Goal: Transaction & Acquisition: Purchase product/service

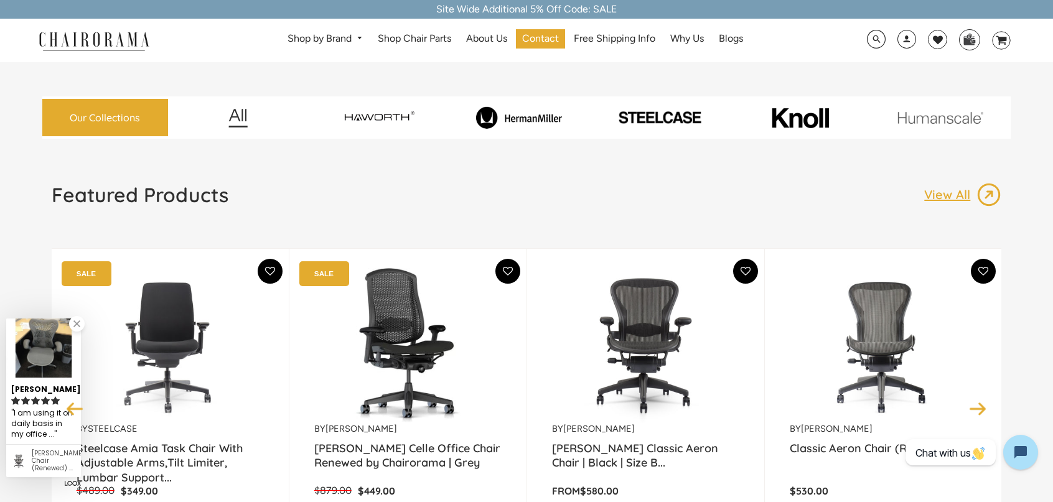
click at [595, 9] on div "Site Wide Additional 5% Off Code: SALE" at bounding box center [526, 9] width 1053 height 19
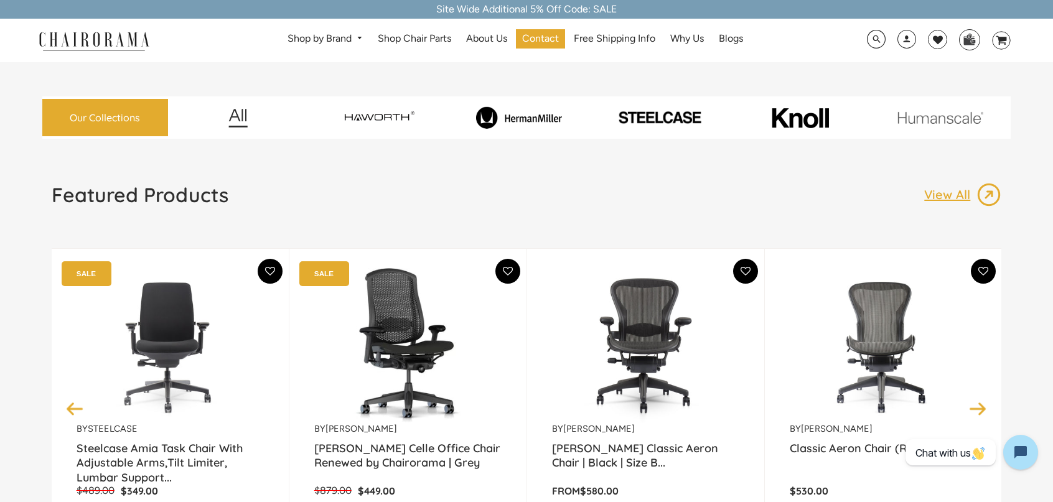
copy div "SALE"
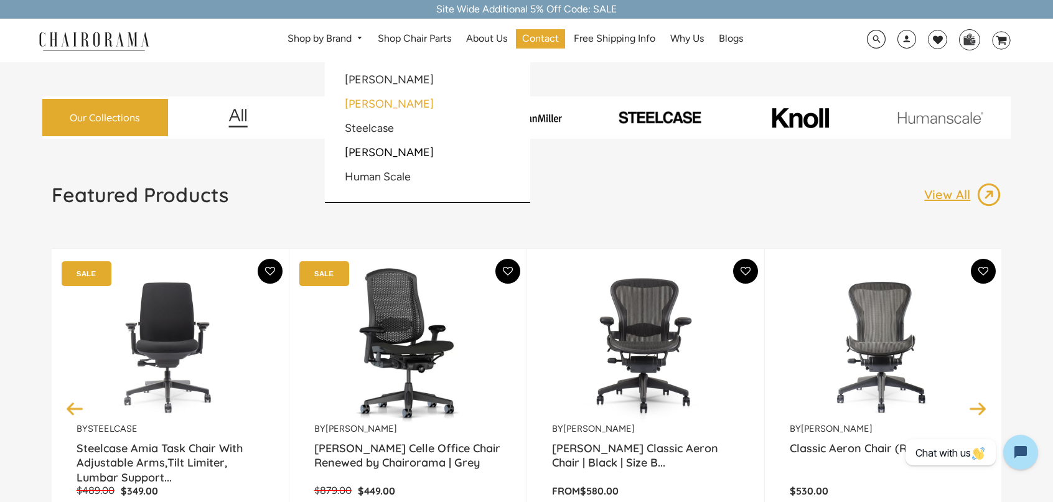
click at [391, 106] on li "[PERSON_NAME]" at bounding box center [403, 105] width 133 height 24
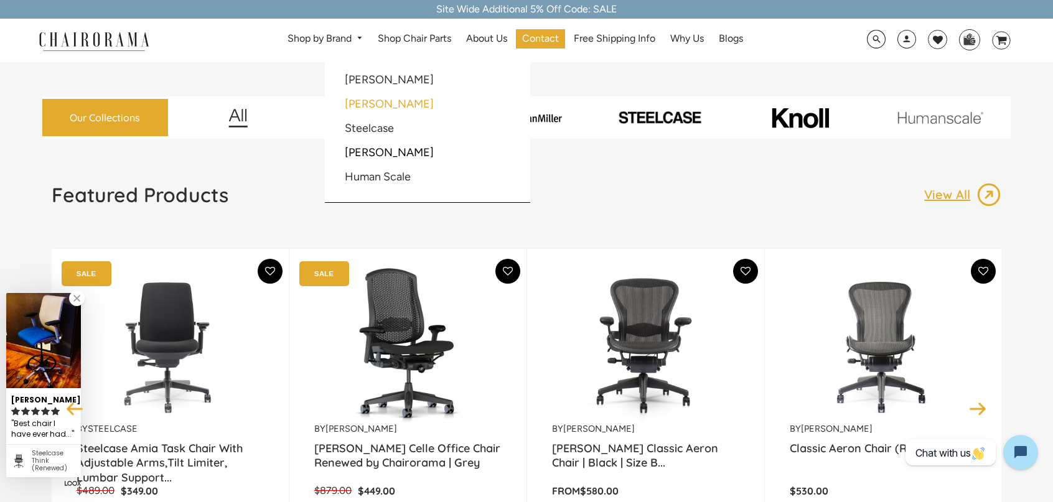
click at [391, 105] on link "[PERSON_NAME]" at bounding box center [389, 104] width 89 height 14
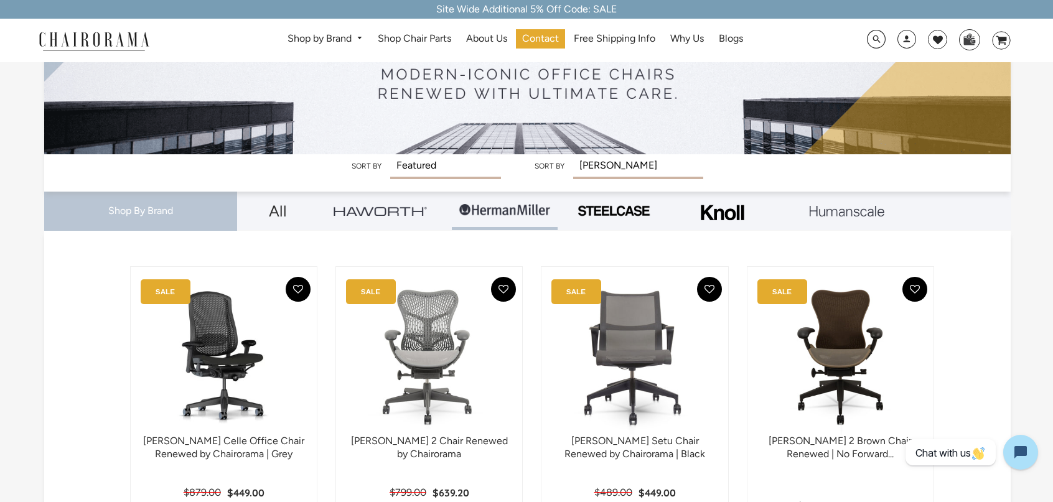
scroll to position [187, 0]
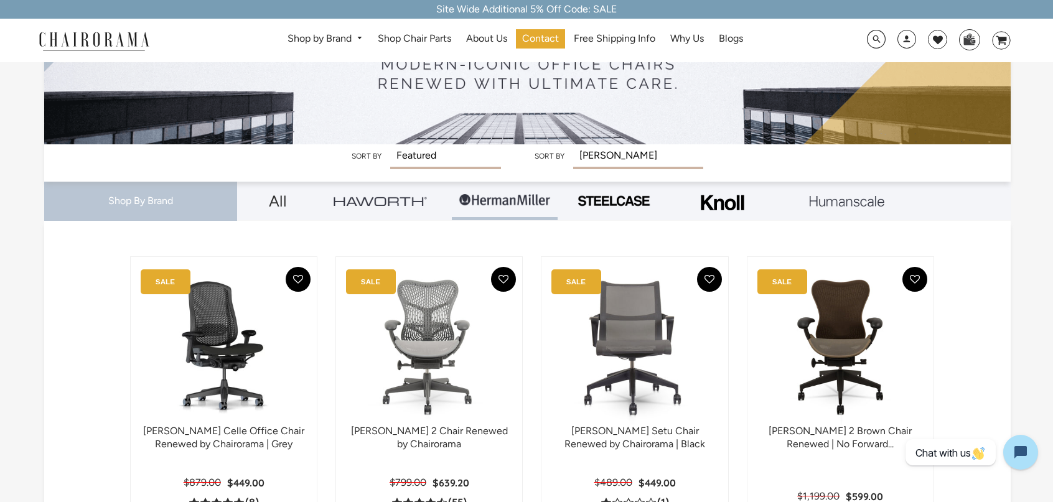
click at [419, 151] on select "Featured Best Selling Alphabetically, A-Z Alphabetically, Z-A Price, low to hig…" at bounding box center [445, 157] width 111 height 26
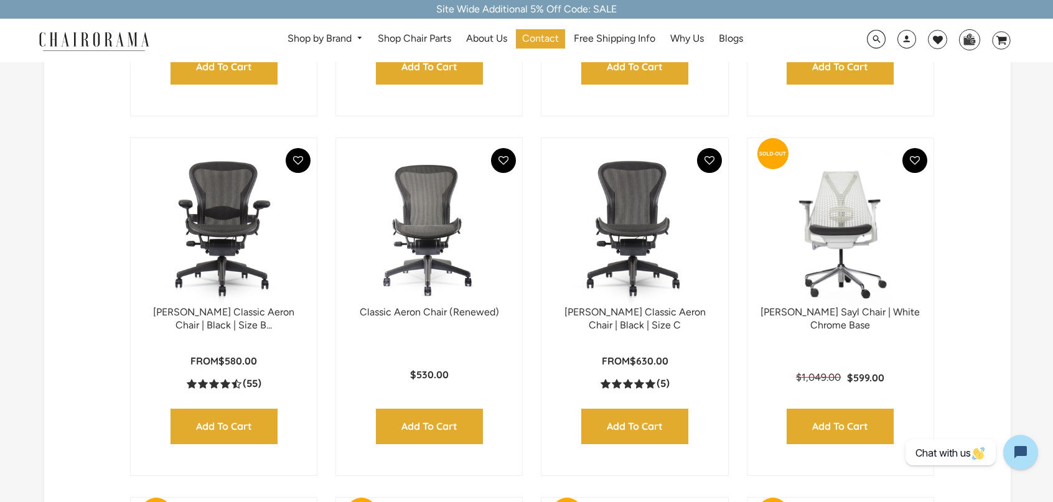
scroll to position [622, 0]
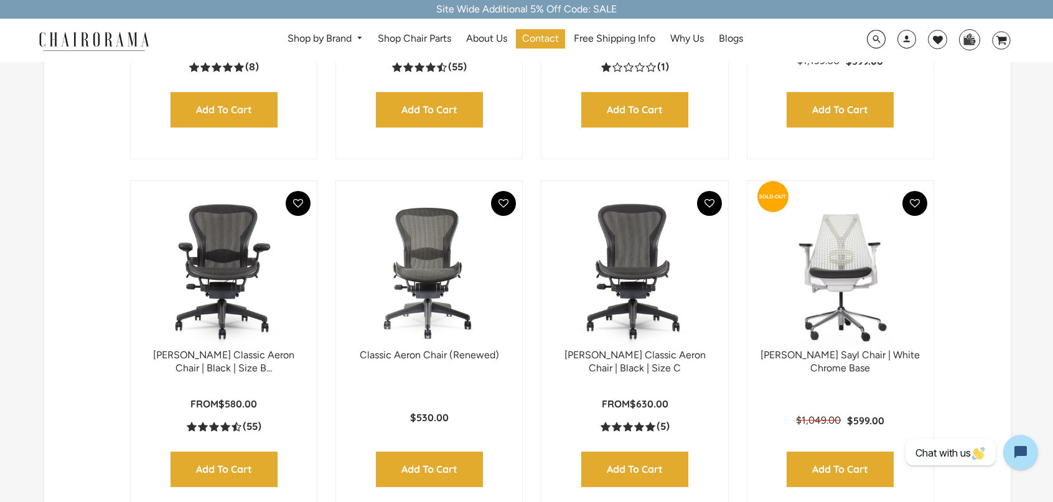
click at [453, 298] on img at bounding box center [428, 272] width 161 height 156
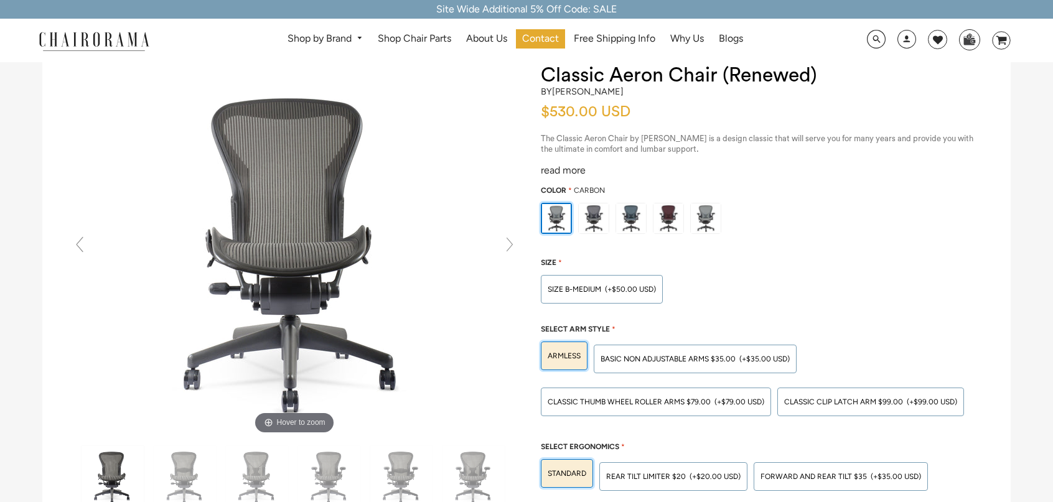
scroll to position [62, 0]
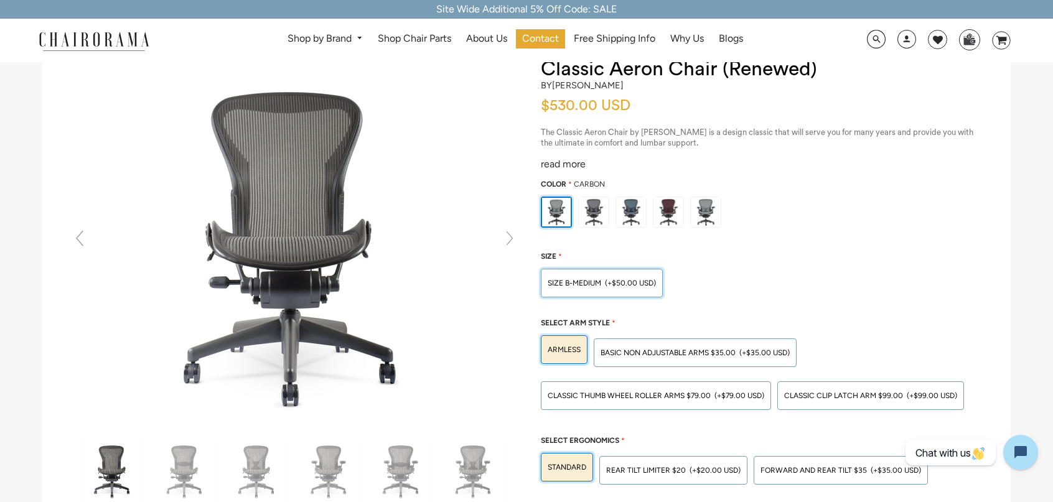
click at [568, 273] on div "SIZE B-MEDIUM (+$50.00 USD)" at bounding box center [602, 283] width 122 height 29
click at [0, 0] on input "SIZE B-MEDIUM (+$50.00 USD)" at bounding box center [0, 0] width 0 height 0
click at [719, 350] on span "BASIC NON ADJUSTABLE ARMS $35.00" at bounding box center [667, 352] width 135 height 9
click at [0, 0] on input "BASIC NON ADJUSTABLE ARMS $35.00 (+$35.00 USD)" at bounding box center [0, 0] width 0 height 0
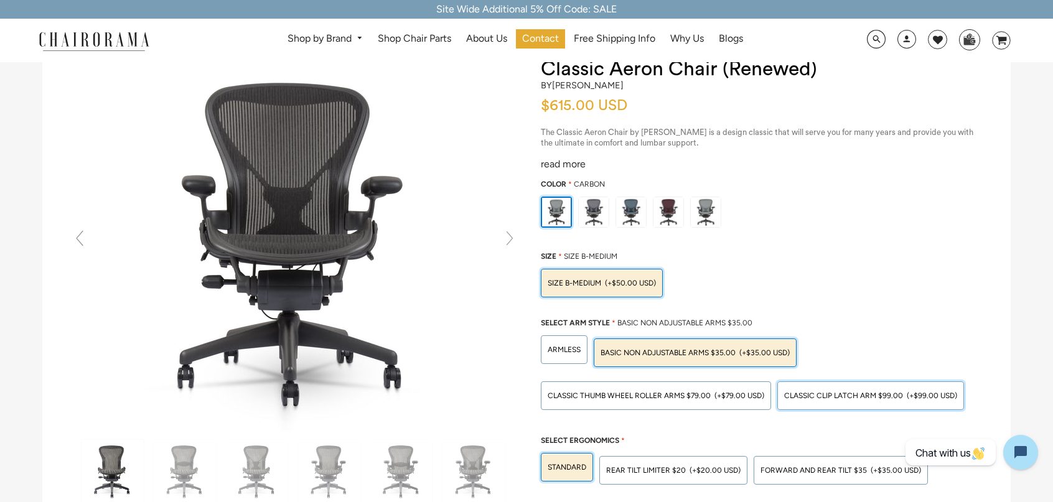
click at [832, 393] on span "Classic Clip Latch Arm $99.00" at bounding box center [843, 395] width 119 height 9
click at [0, 0] on input "Classic Clip Latch Arm $99.00 (+$99.00 USD)" at bounding box center [0, 0] width 0 height 0
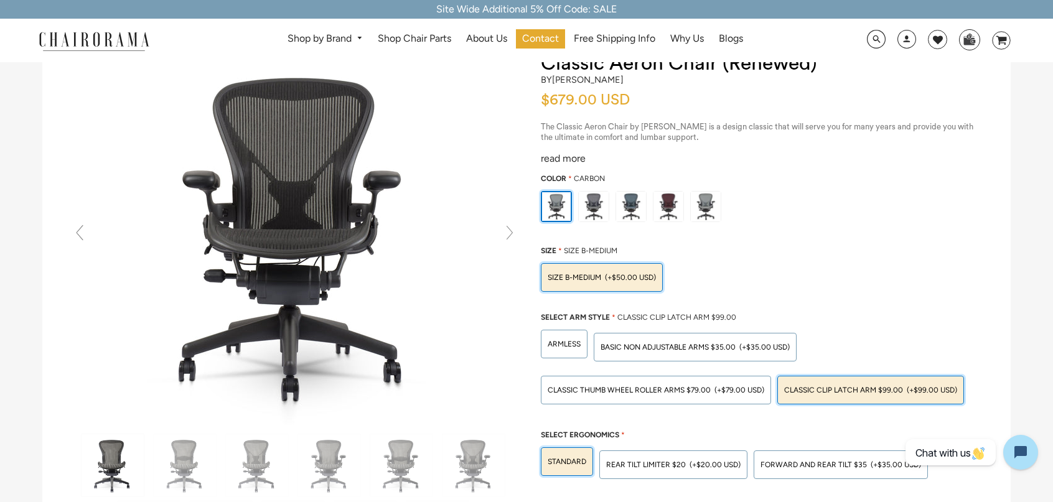
scroll to position [187, 0]
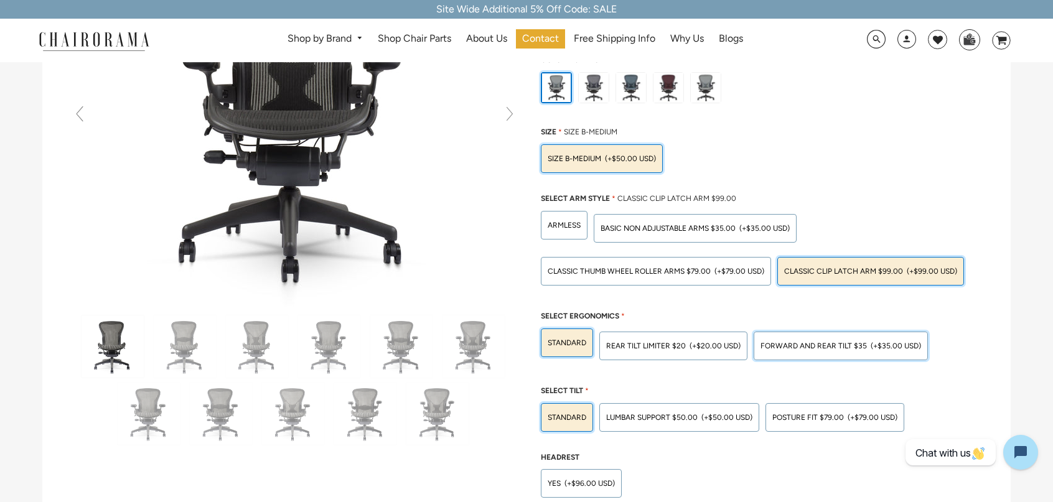
click at [824, 342] on span "Forward And Rear Tilt $35" at bounding box center [813, 346] width 106 height 9
click at [0, 0] on input "Forward And Rear Tilt $35 (+$35.00 USD)" at bounding box center [0, 0] width 0 height 0
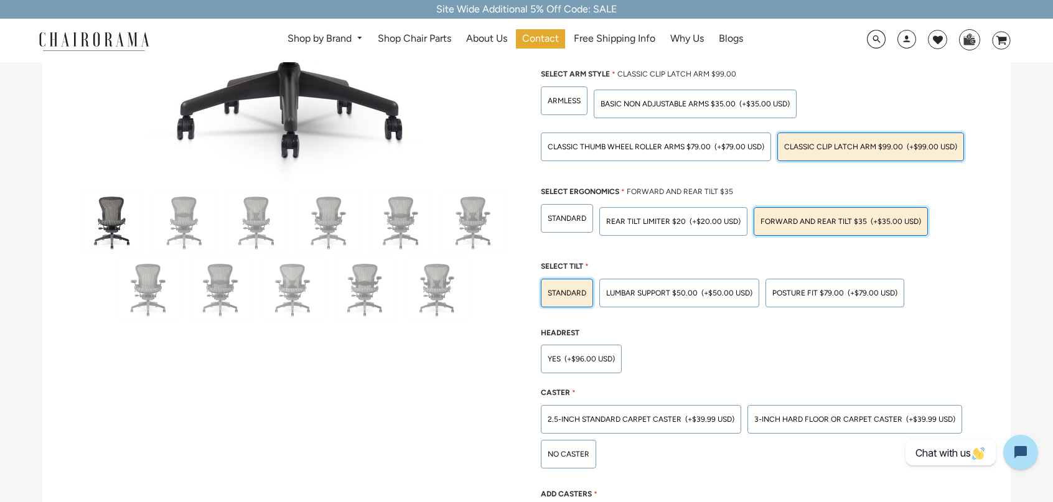
scroll to position [249, 0]
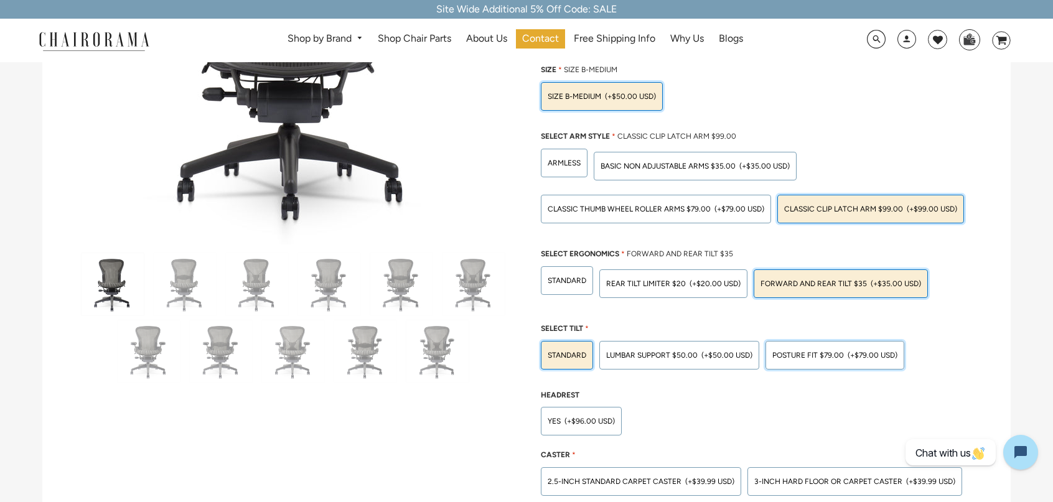
click at [813, 355] on span "POSTURE FIT $79.00" at bounding box center [808, 355] width 72 height 9
click at [0, 0] on input "POSTURE FIT $79.00 (+$79.00 USD)" at bounding box center [0, 0] width 0 height 0
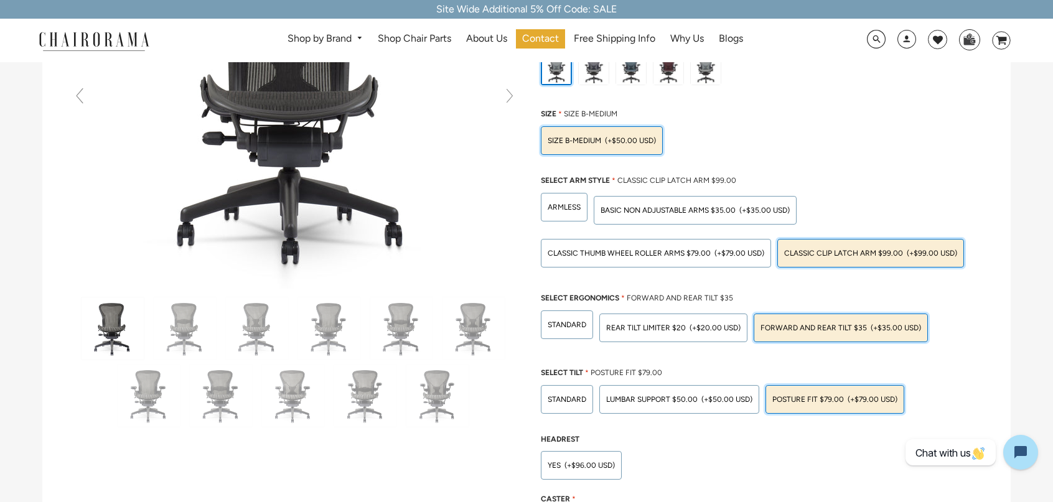
scroll to position [0, 0]
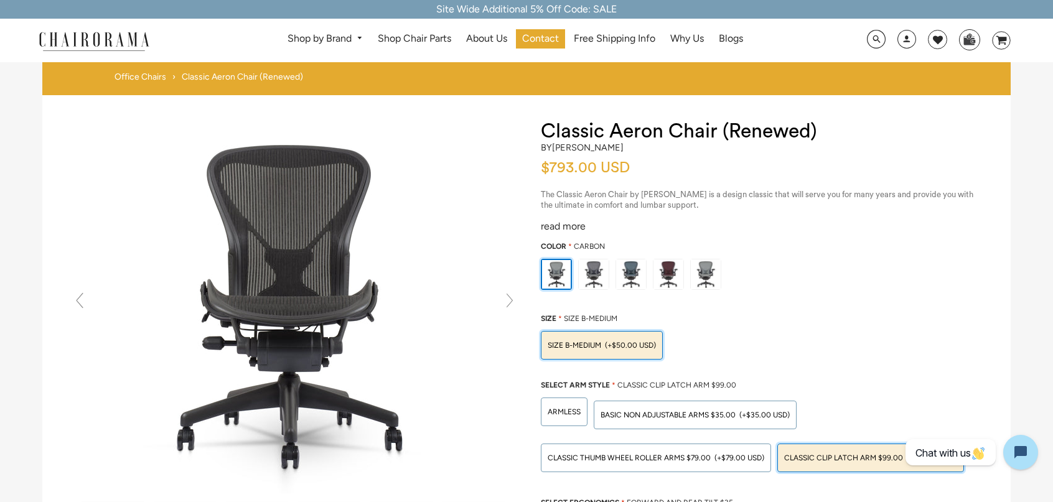
click at [553, 13] on div "Site Wide Additional 5% Off Code: SALE" at bounding box center [526, 9] width 1053 height 19
click at [136, 73] on link "Office Chairs" at bounding box center [140, 77] width 52 height 11
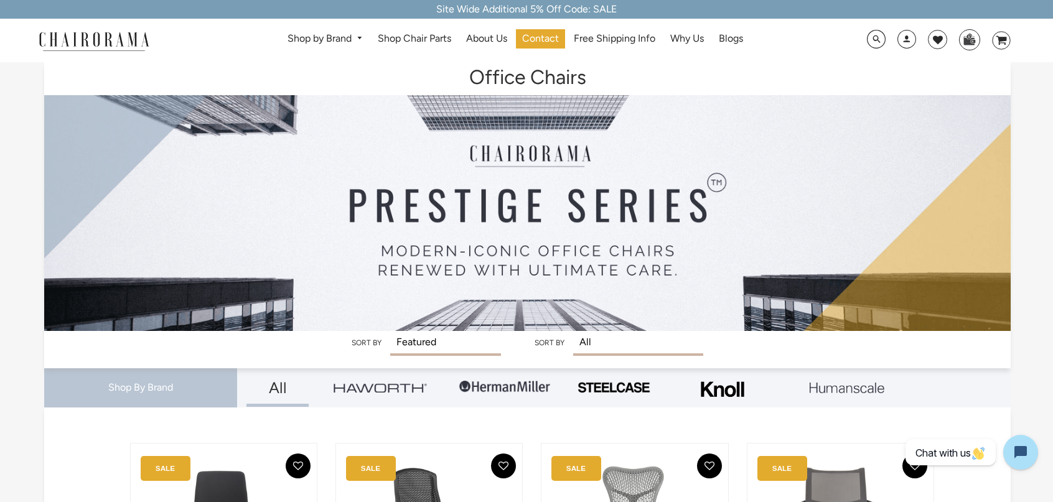
scroll to position [62, 0]
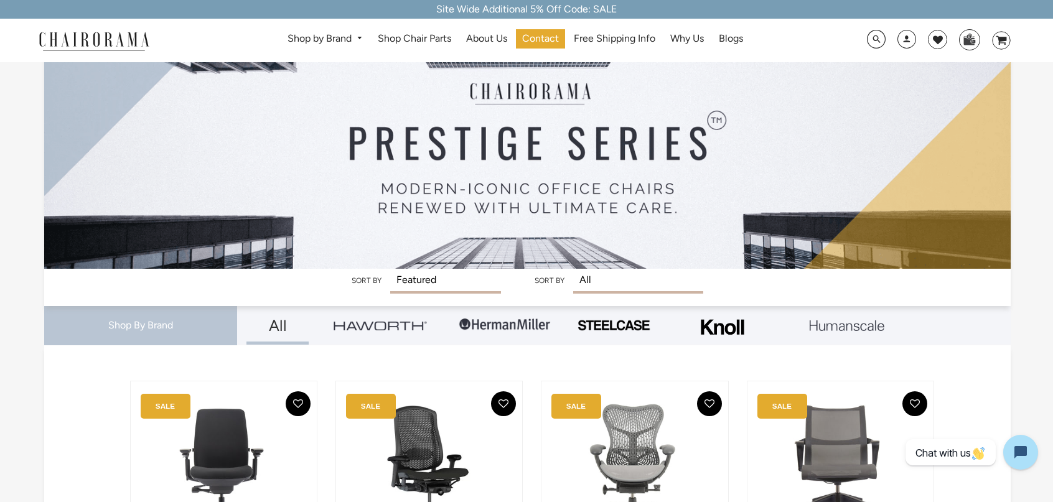
click at [450, 284] on select "Featured Best Selling Alphabetically, A-Z Alphabetically, Z-A Price, low to hig…" at bounding box center [445, 282] width 111 height 26
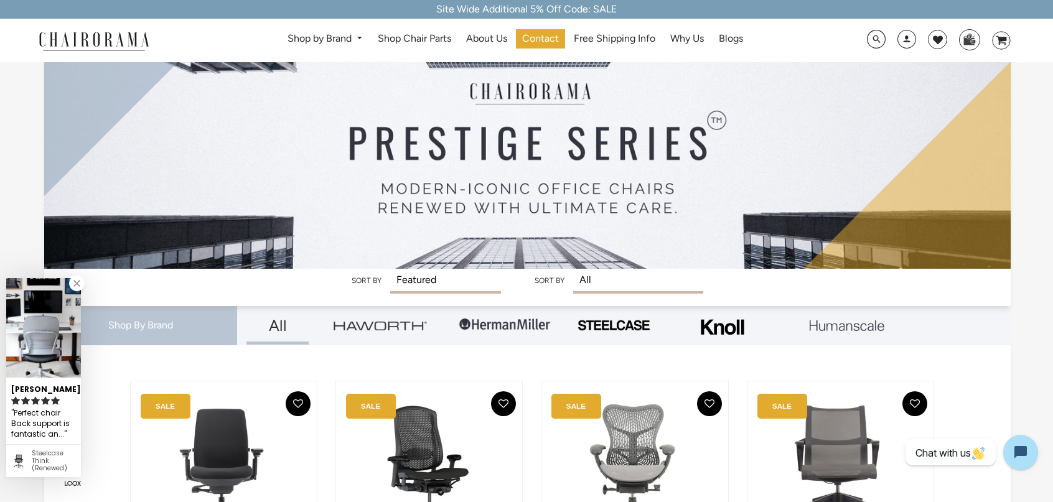
click at [589, 282] on select "All beige chair black chair blue chair Chair Parts ergonomic chair ergonomic of…" at bounding box center [638, 282] width 130 height 26
select select "herman-miller-aeron"
click at [574, 269] on select "All beige chair black chair blue chair Chair Parts ergonomic chair ergonomic of…" at bounding box center [638, 282] width 130 height 26
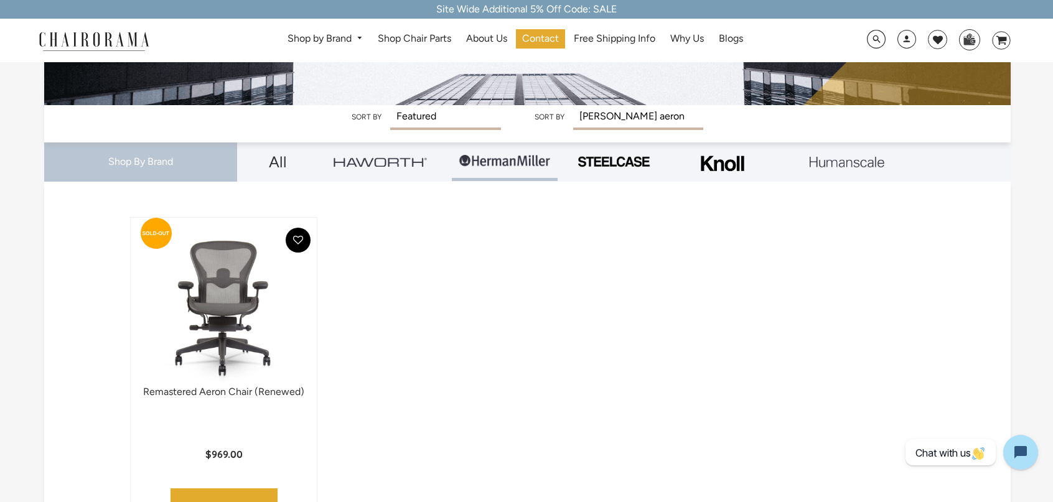
scroll to position [187, 0]
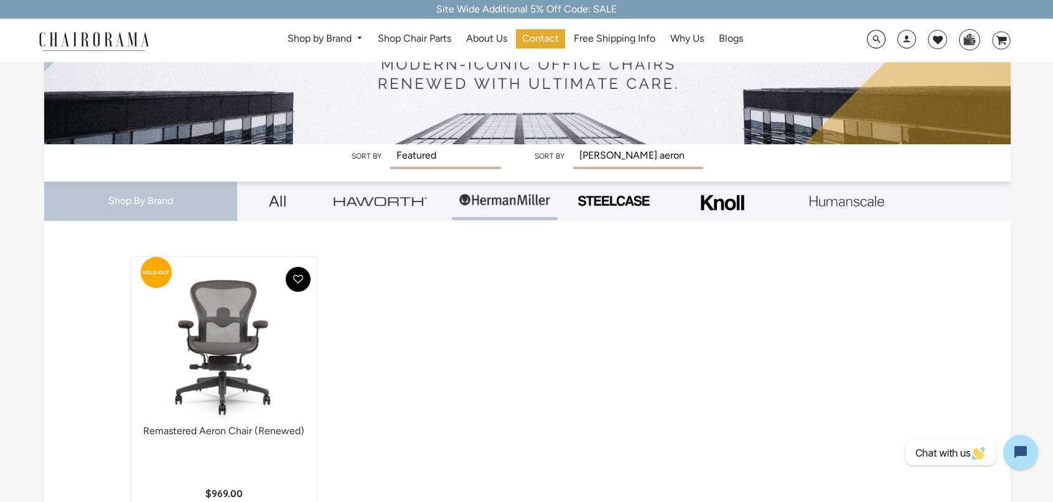
click at [433, 152] on select "Featured Best Selling Alphabetically, A-Z Alphabetically, Z-A Price, low to hig…" at bounding box center [445, 157] width 111 height 26
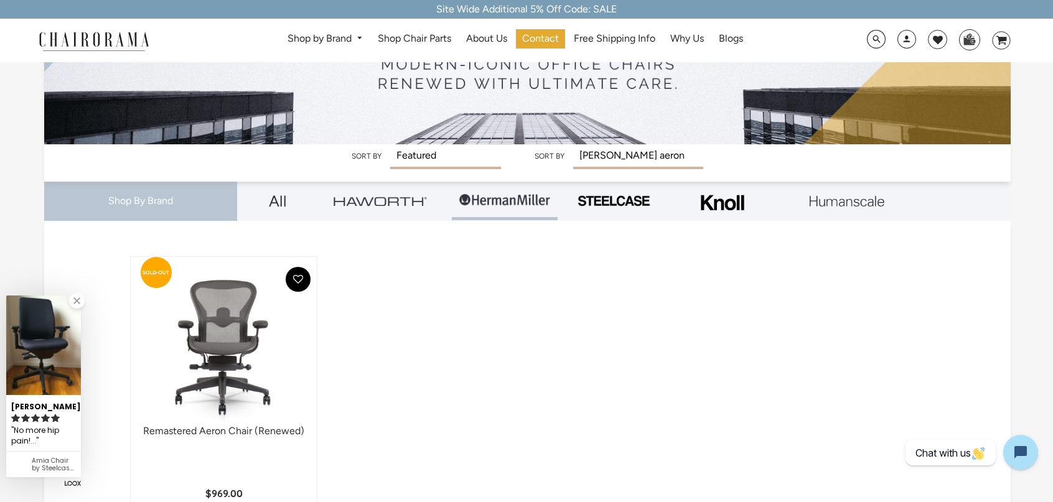
select select "price-descending"
click at [391, 144] on select "Featured Best Selling Alphabetically, A-Z Alphabetically, Z-A Price, low to hig…" at bounding box center [445, 157] width 111 height 26
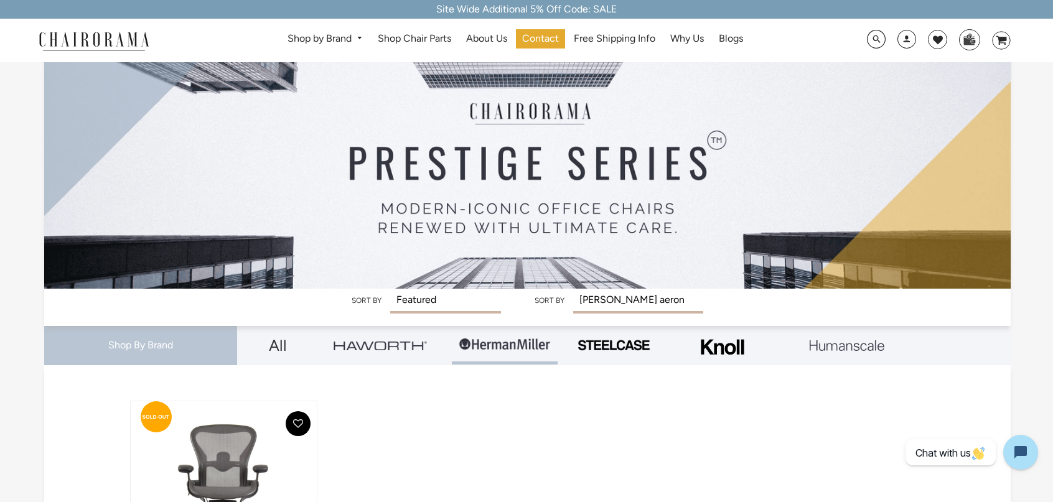
scroll to position [62, 0]
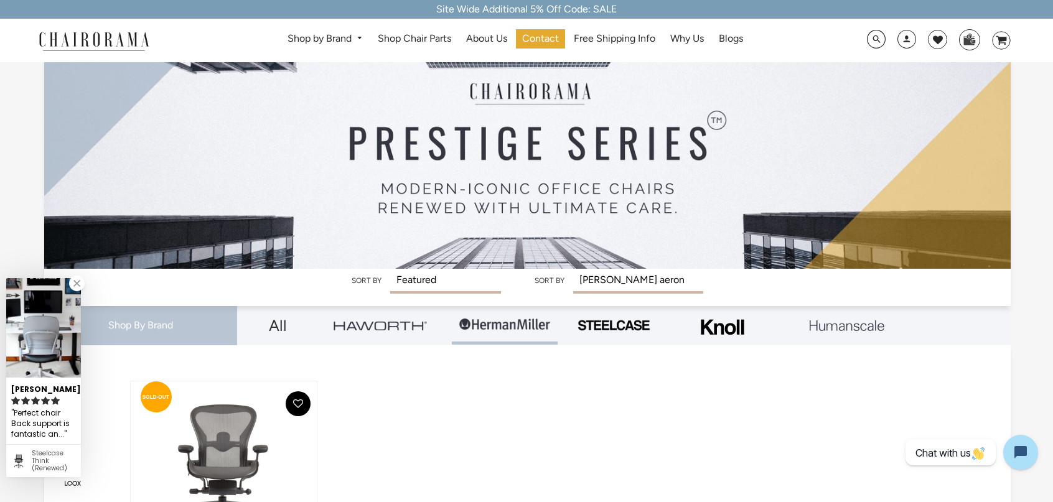
click at [643, 279] on select "All beige chair black chair blue chair Chair Parts ergonomic chair ergonomic of…" at bounding box center [638, 282] width 130 height 26
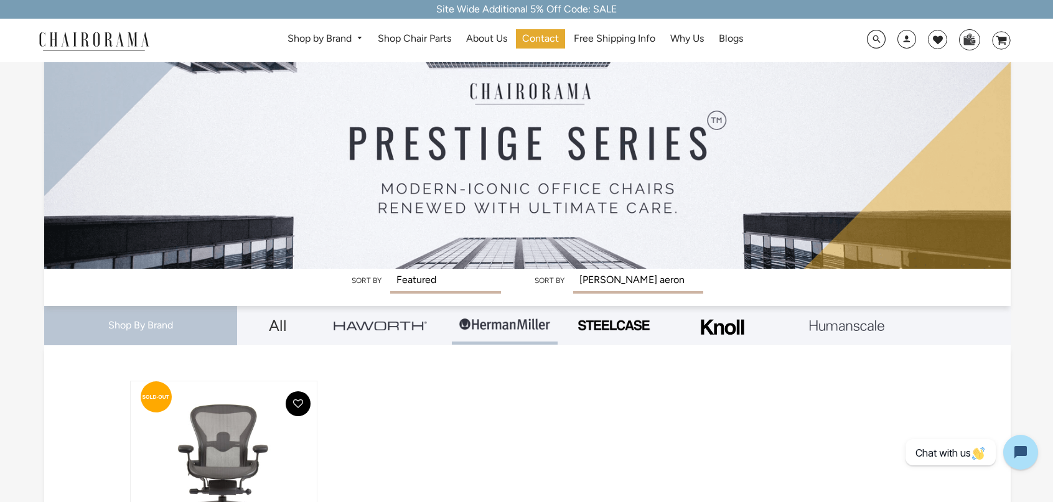
select select "herman-miller"
click at [574, 269] on select "All beige chair black chair blue chair Chair Parts ergonomic chair ergonomic of…" at bounding box center [638, 282] width 130 height 26
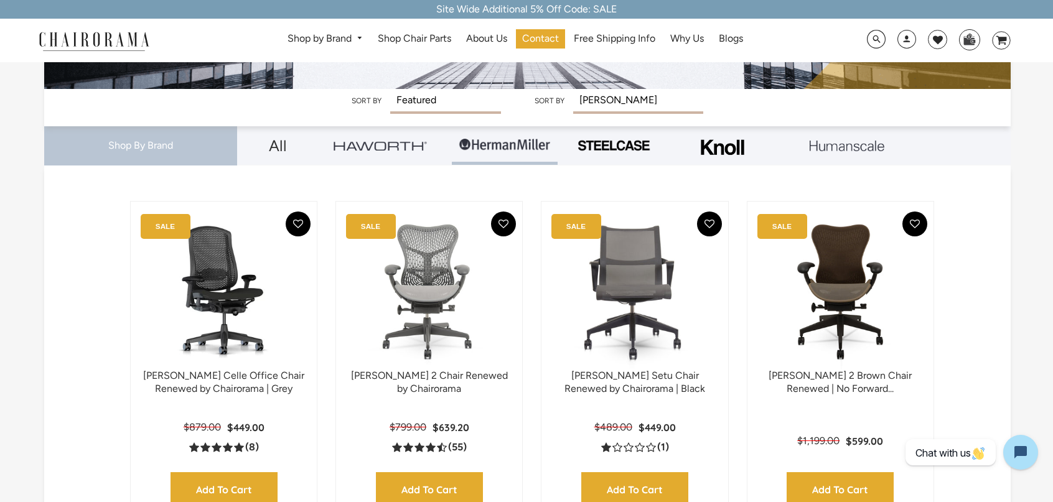
scroll to position [249, 0]
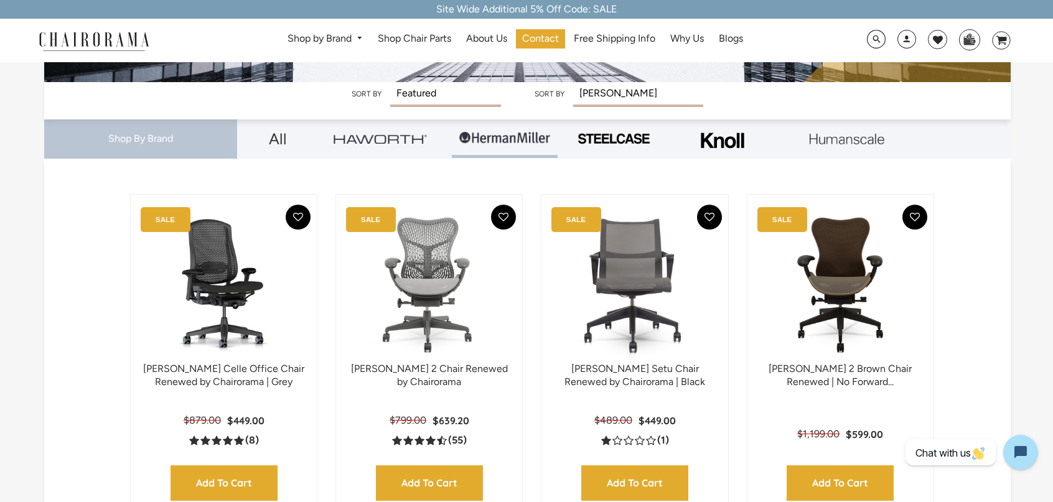
click at [426, 88] on select "Featured Best Selling Alphabetically, A-Z Alphabetically, Z-A Price, low to hig…" at bounding box center [445, 95] width 111 height 26
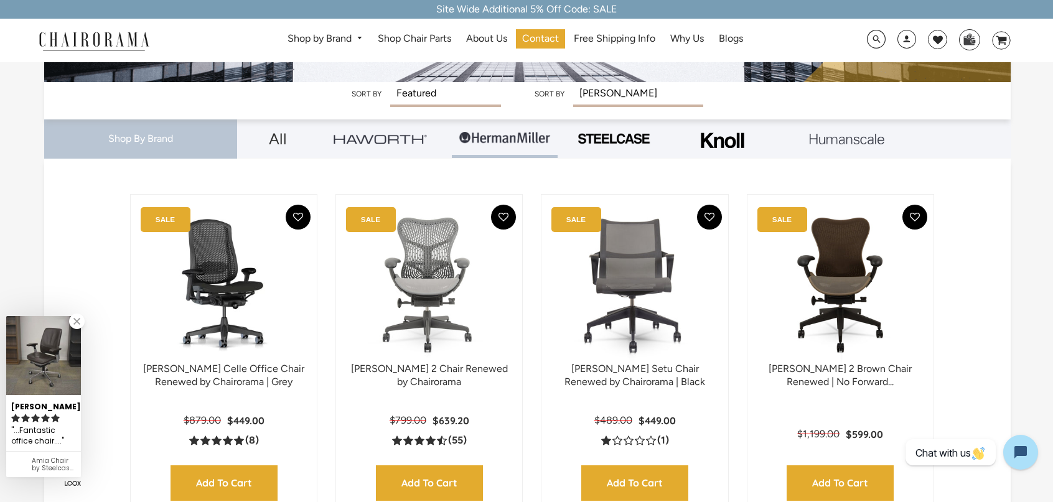
select select "price-descending"
click at [391, 82] on select "Featured Best Selling Alphabetically, A-Z Alphabetically, Z-A Price, low to hig…" at bounding box center [445, 95] width 111 height 26
